Goal: Transaction & Acquisition: Purchase product/service

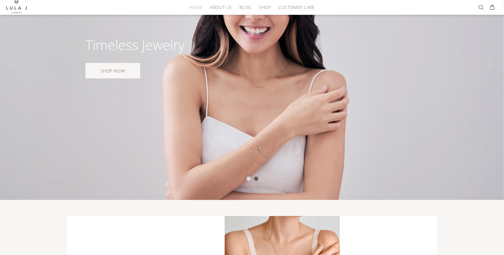
scroll to position [78, 0]
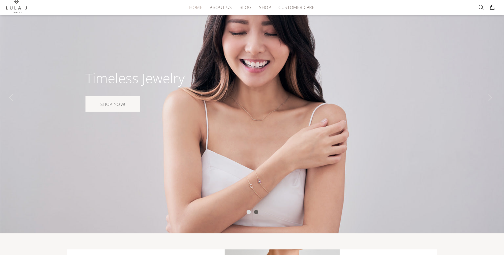
click at [122, 107] on link "SHOP NOW!" at bounding box center [112, 103] width 55 height 15
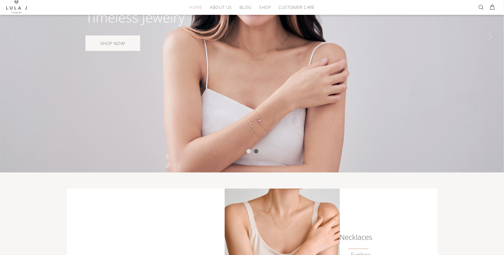
scroll to position [132, 0]
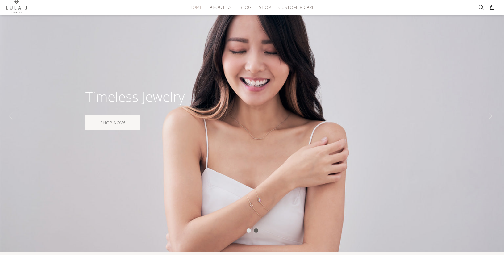
scroll to position [45, 0]
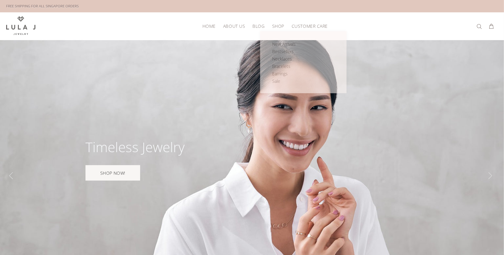
click at [279, 24] on span "Shop" at bounding box center [278, 26] width 12 height 5
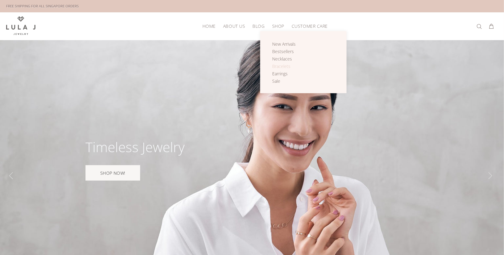
click at [276, 64] on span "Bracelets" at bounding box center [281, 66] width 18 height 6
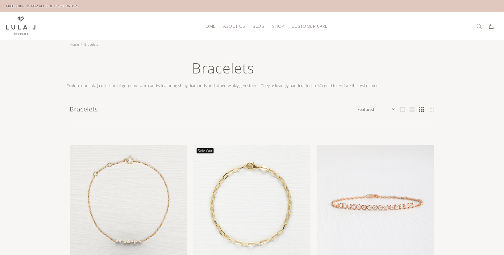
click at [324, 85] on div "Bracelets Explore our [PERSON_NAME] J collection of gorgeous arm candy, featuri…" at bounding box center [223, 74] width 313 height 30
